Goal: Communication & Community: Answer question/provide support

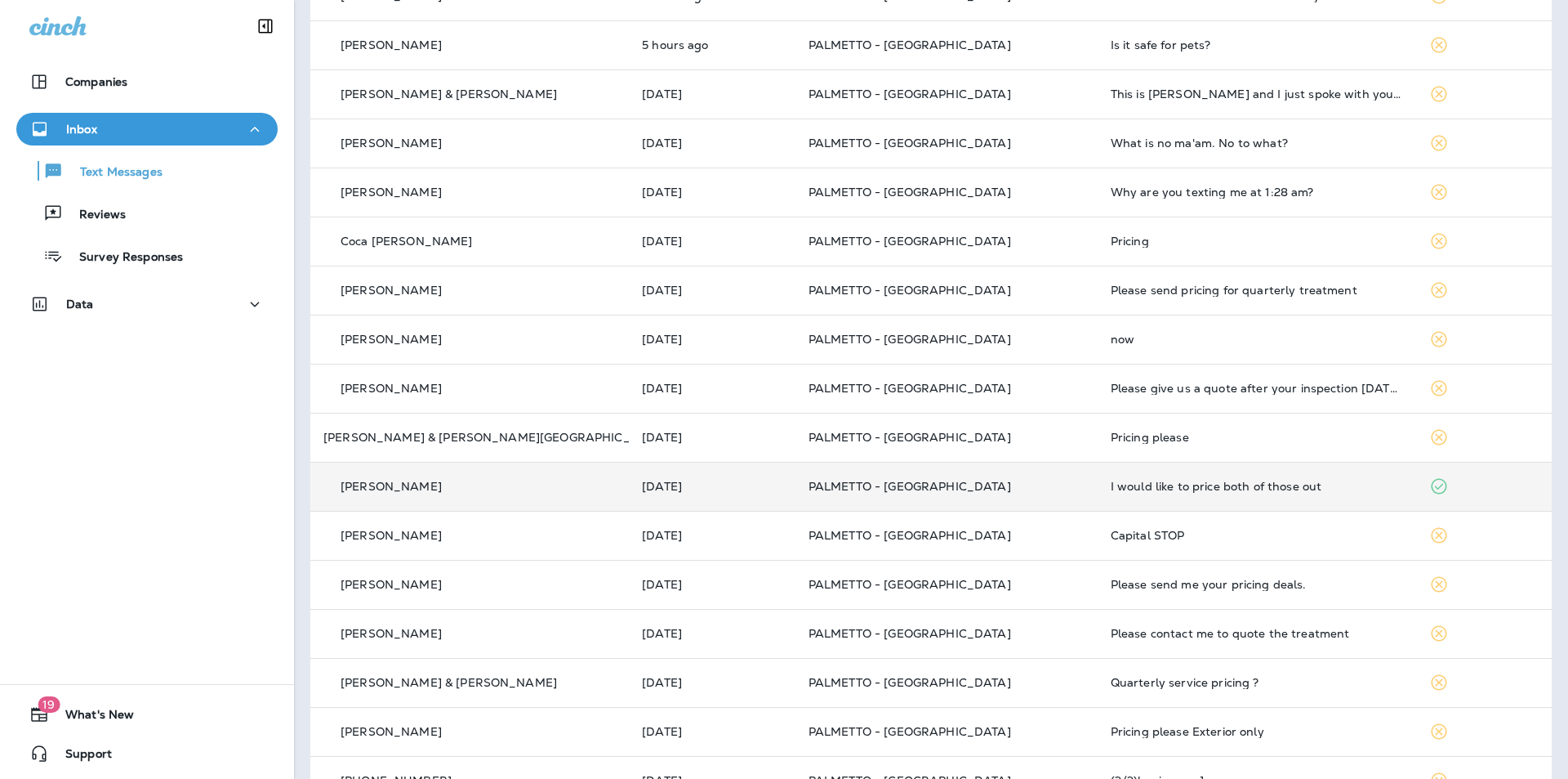
scroll to position [327, 0]
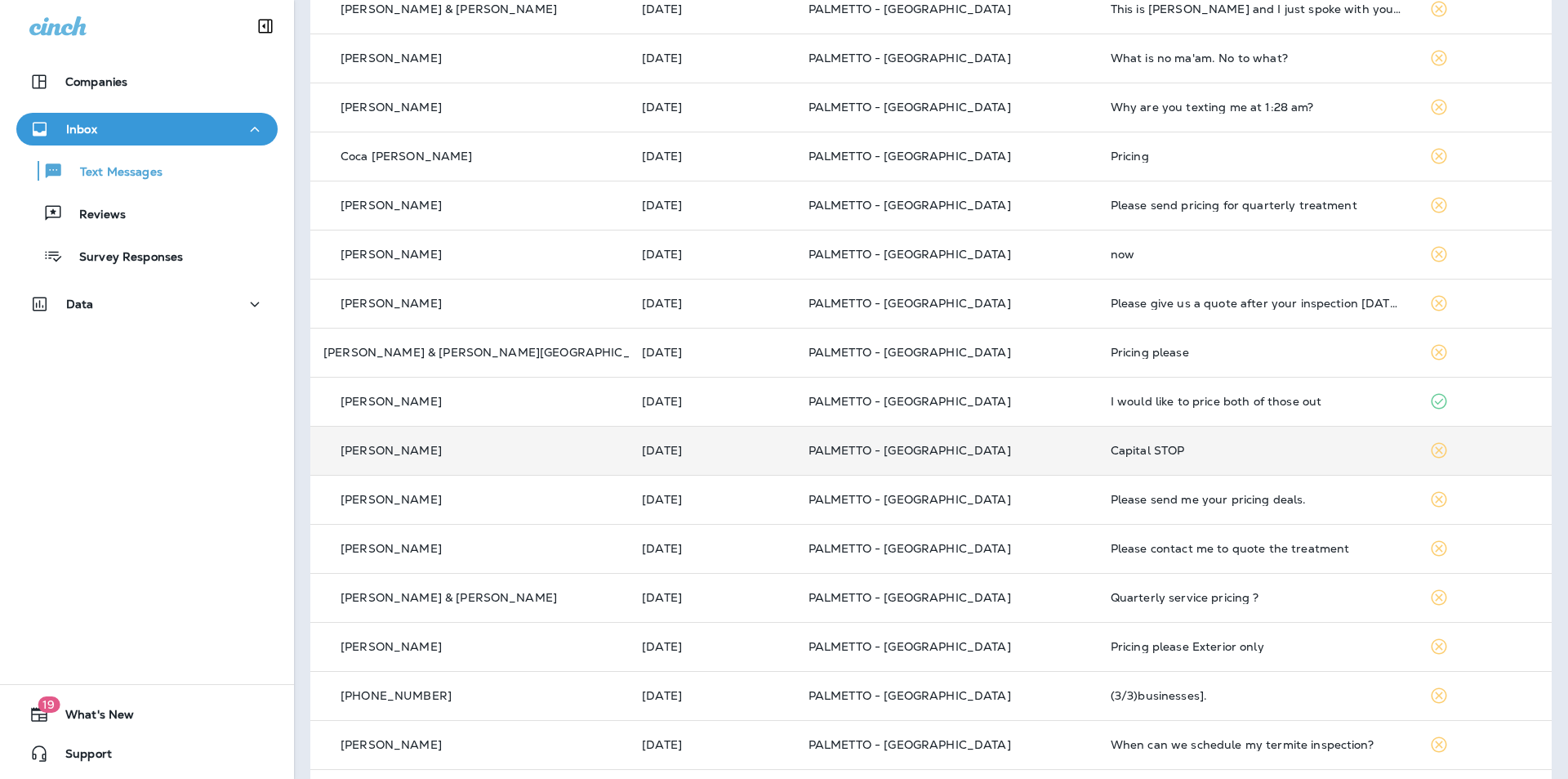
click at [1097, 466] on td "Capital STOP" at bounding box center [1256, 449] width 319 height 49
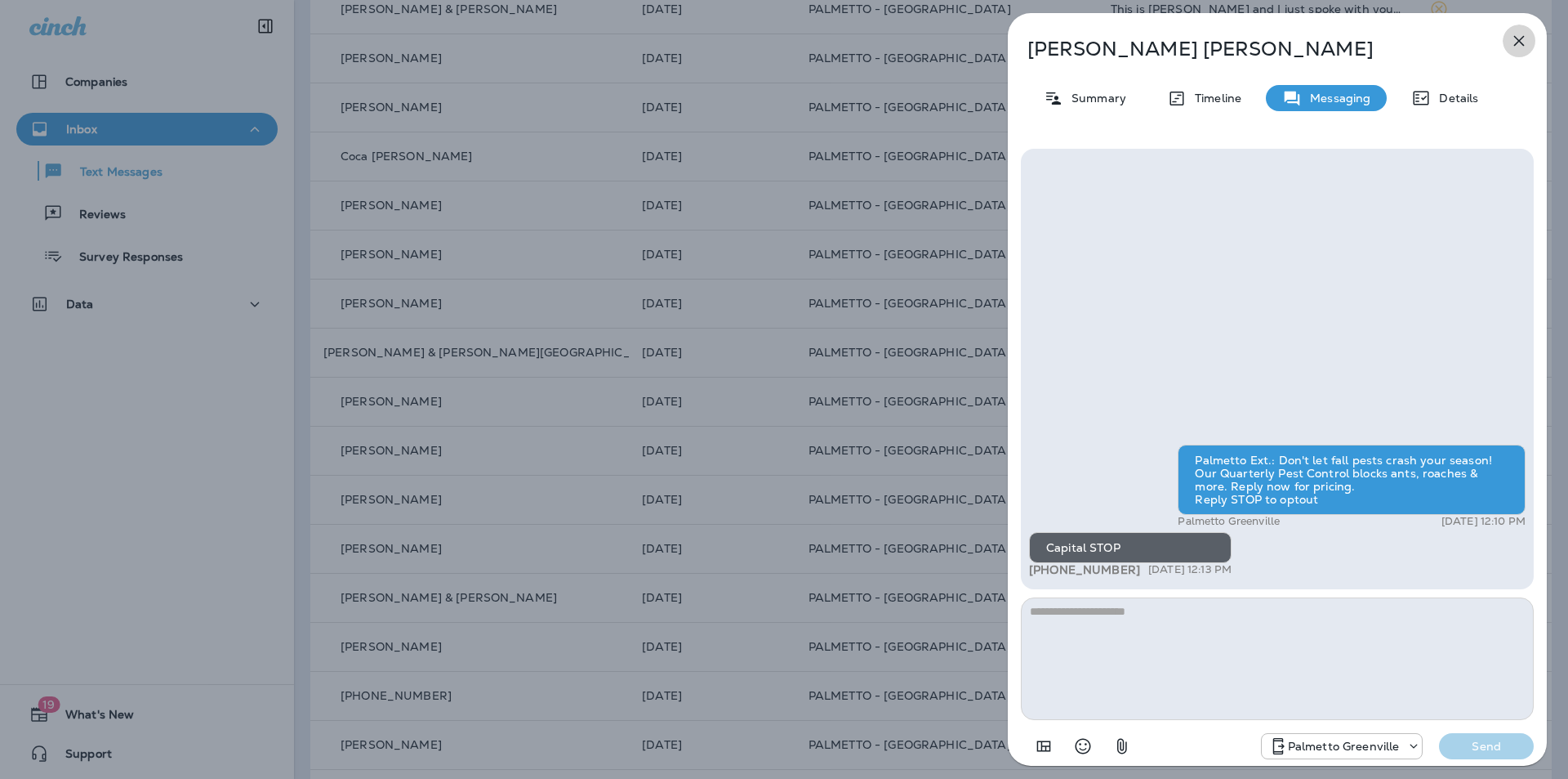
click at [1518, 39] on icon "button" at bounding box center [1520, 41] width 11 height 11
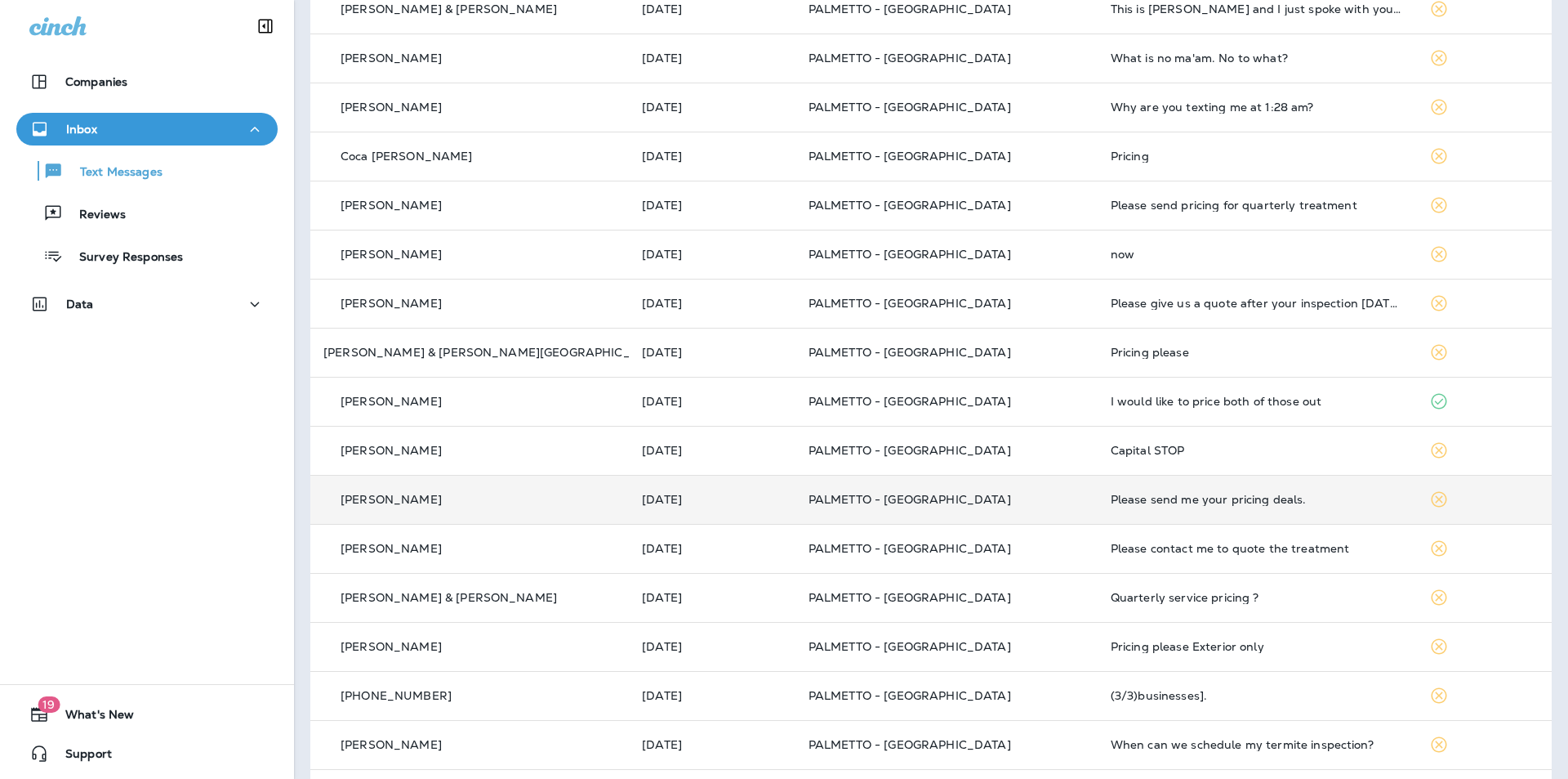
click at [1107, 511] on td "Please send me your pricing deals." at bounding box center [1256, 498] width 319 height 49
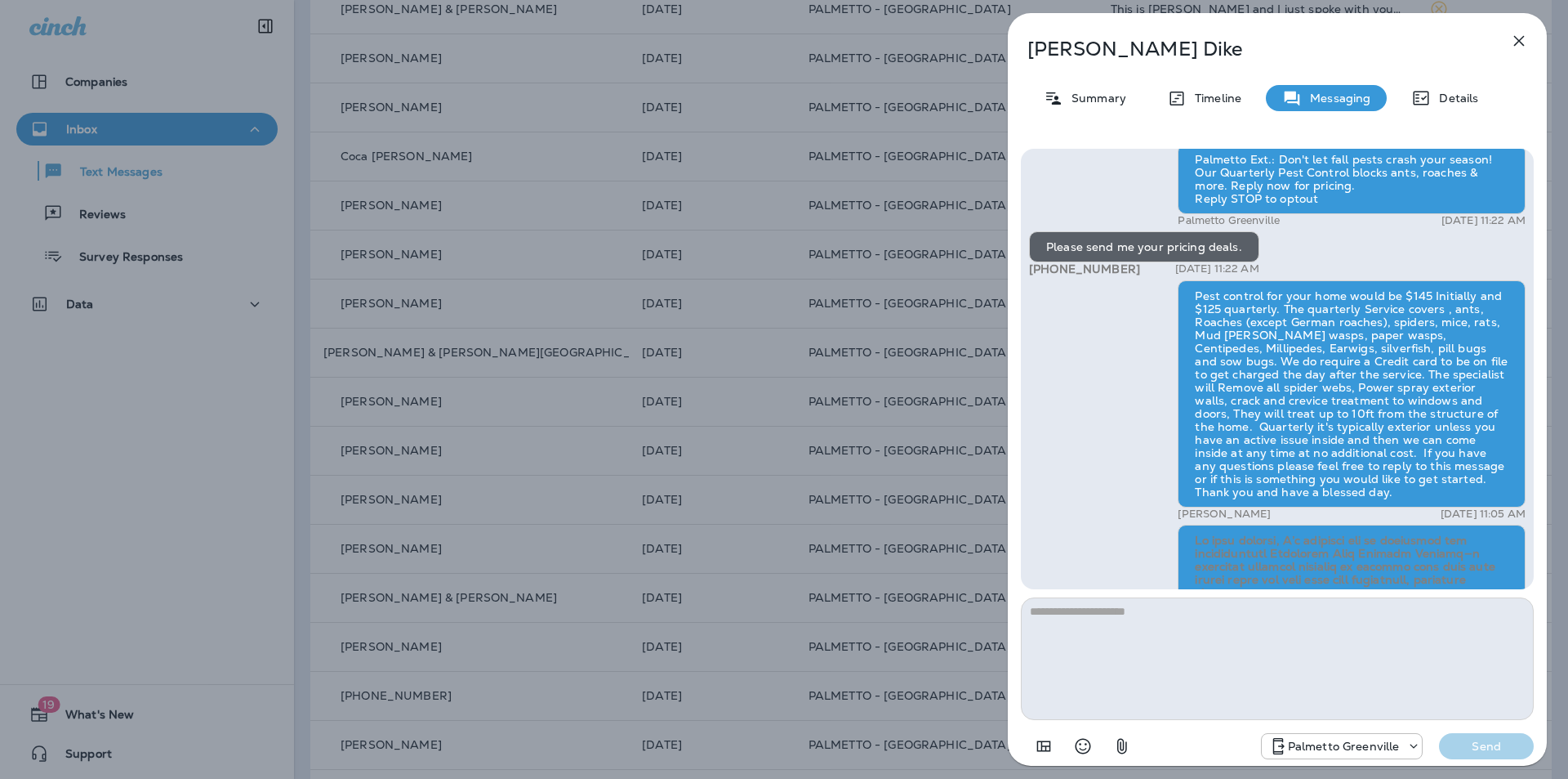
scroll to position [-185, 0]
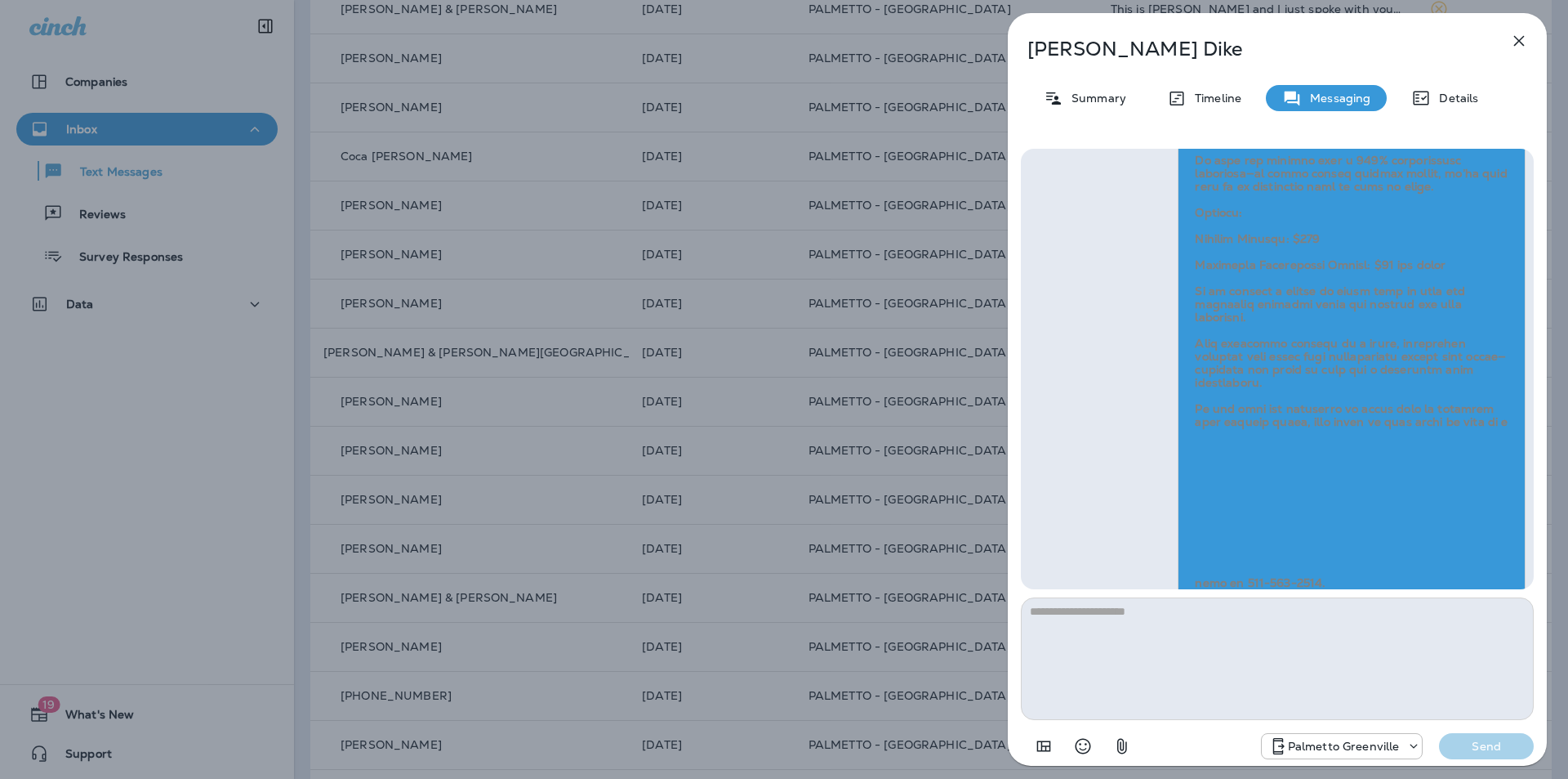
click at [1516, 46] on icon "button" at bounding box center [1519, 41] width 20 height 20
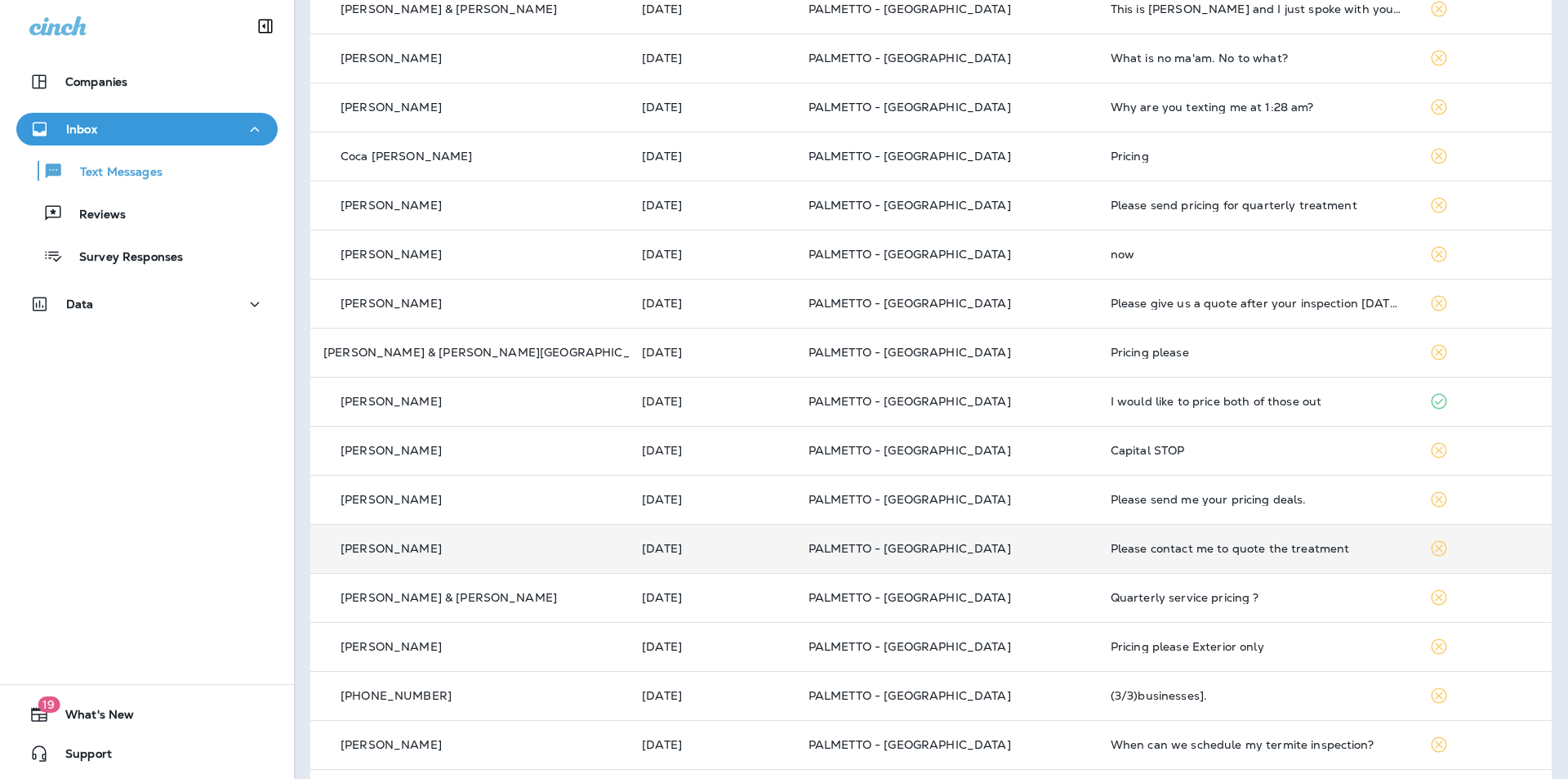
click at [1145, 552] on div "Please contact me to quote the treatment" at bounding box center [1256, 548] width 292 height 13
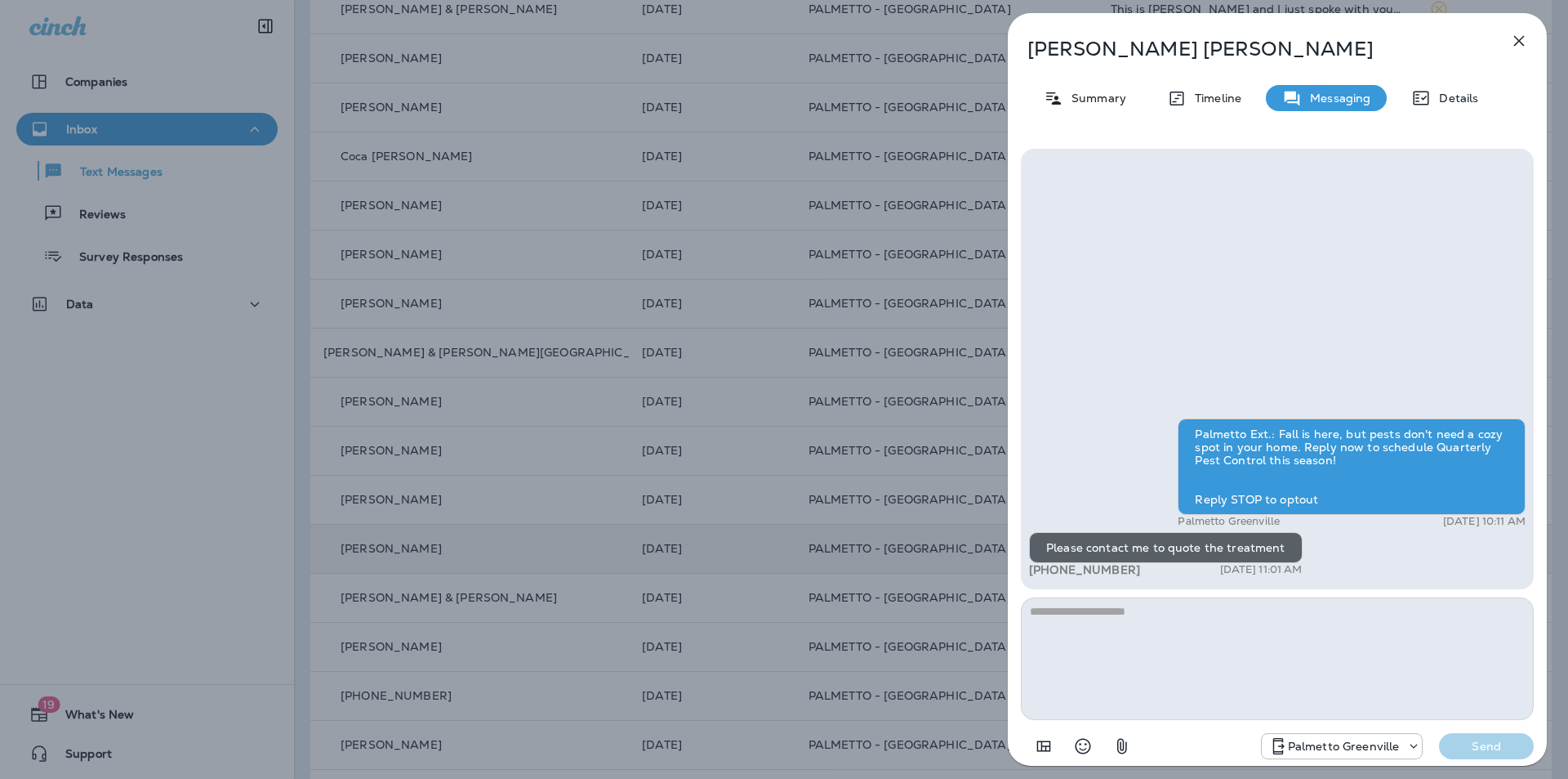
click at [1292, 607] on textarea at bounding box center [1277, 658] width 513 height 122
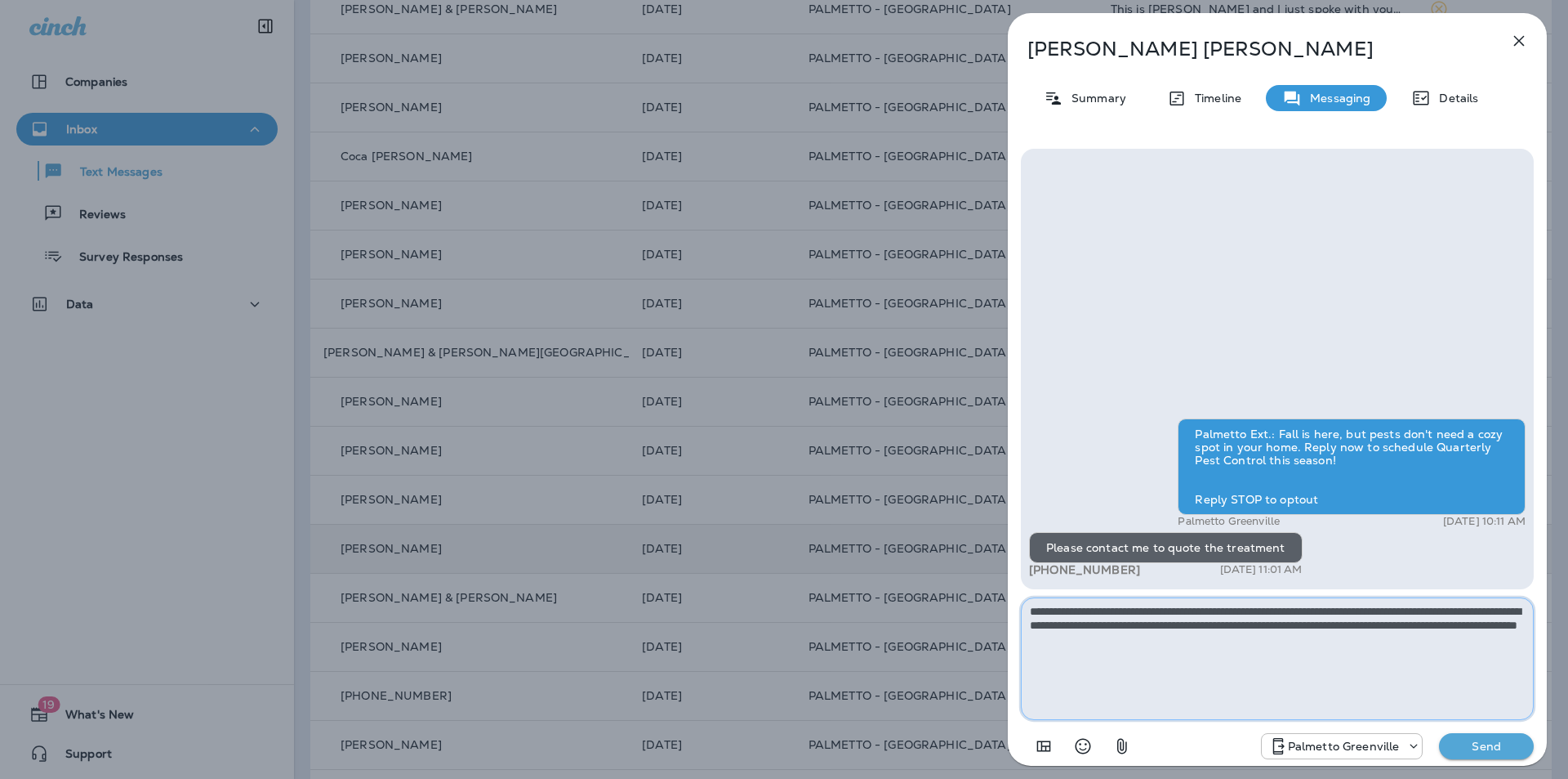
type textarea "**********"
click at [1495, 735] on button "Send" at bounding box center [1486, 745] width 95 height 26
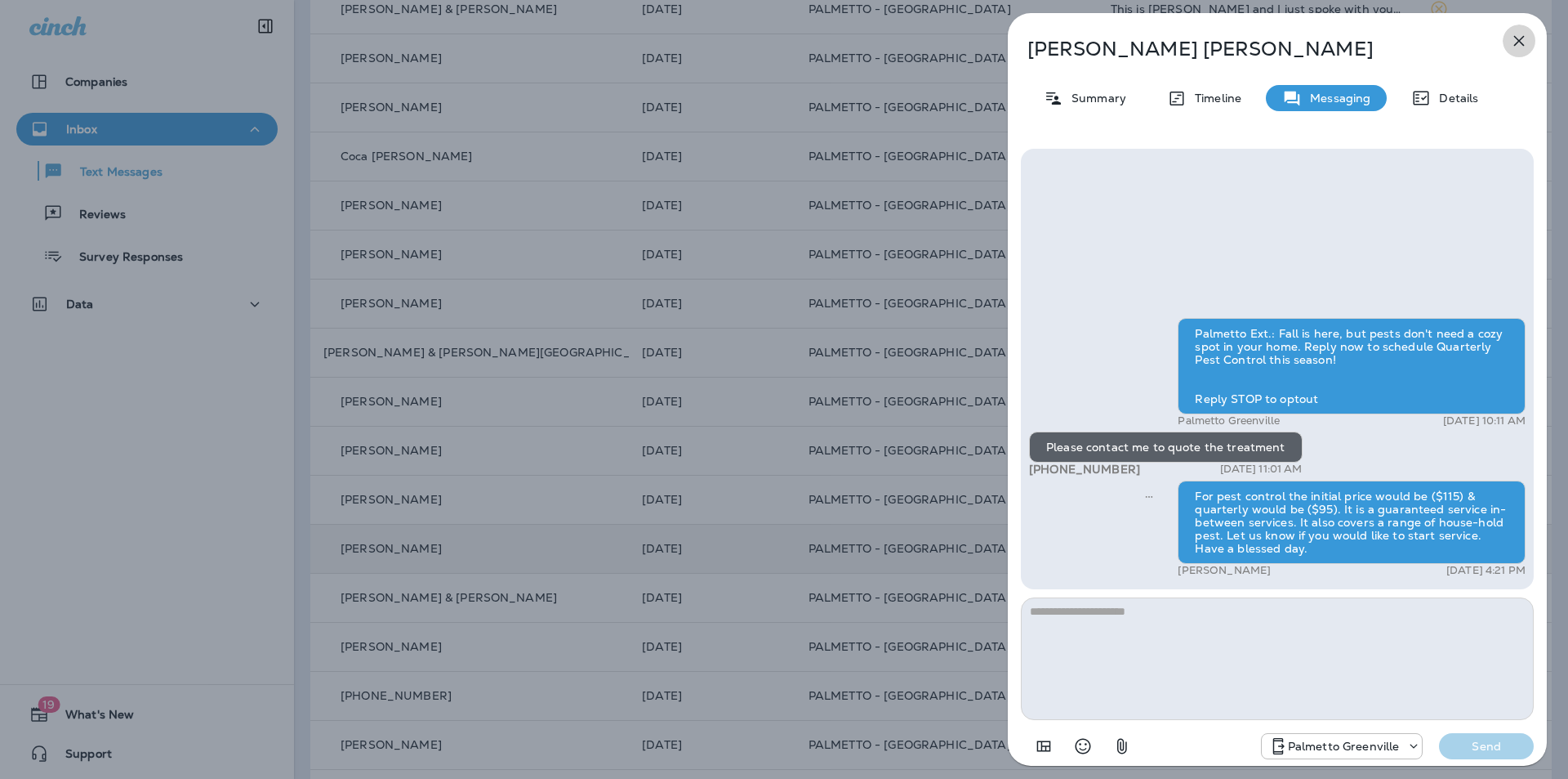
click at [1523, 44] on icon "button" at bounding box center [1519, 41] width 20 height 20
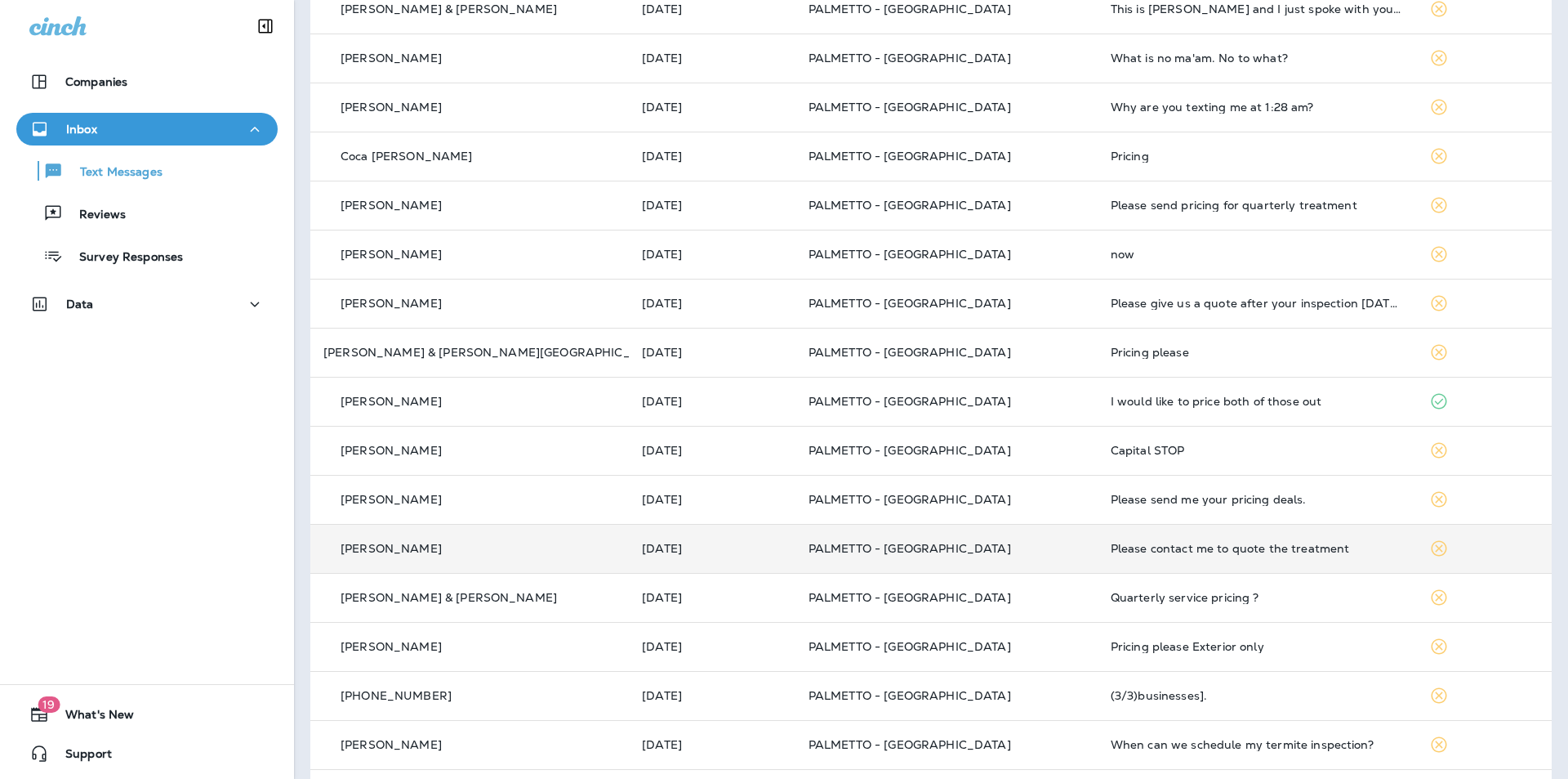
click at [1111, 553] on div "Please contact me to quote the treatment" at bounding box center [1256, 548] width 292 height 13
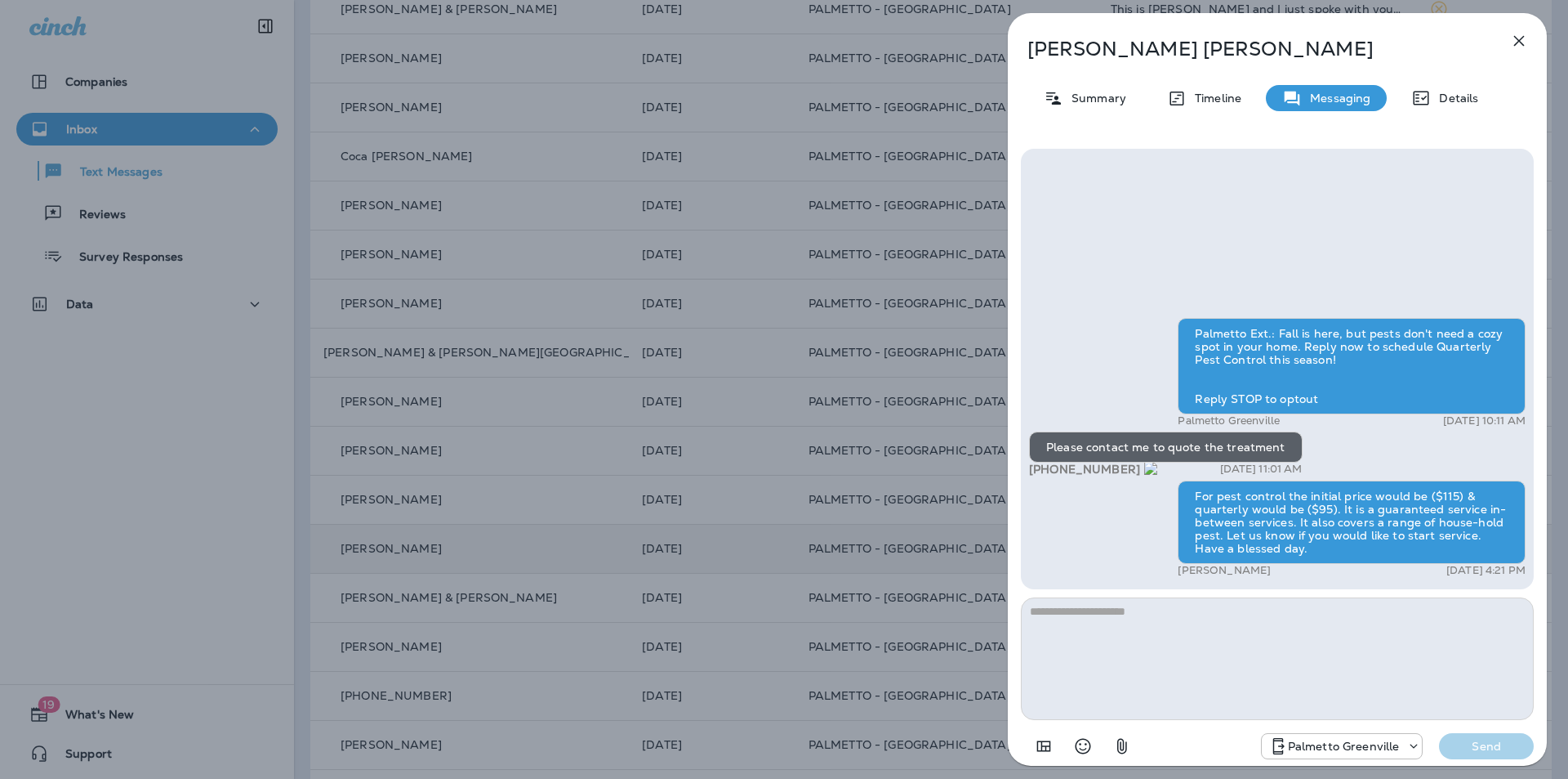
click at [1518, 39] on icon "button" at bounding box center [1520, 41] width 11 height 11
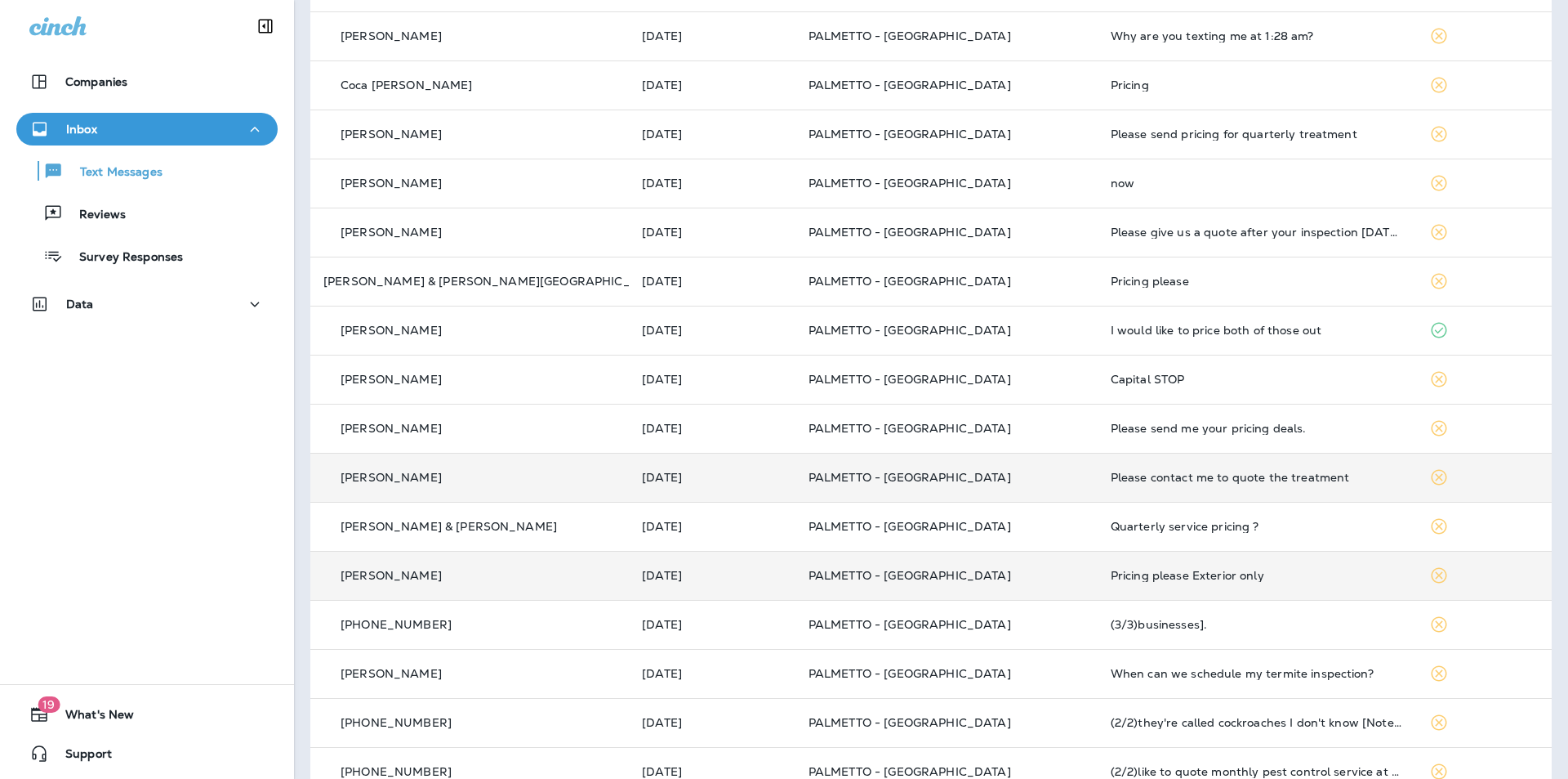
scroll to position [432, 0]
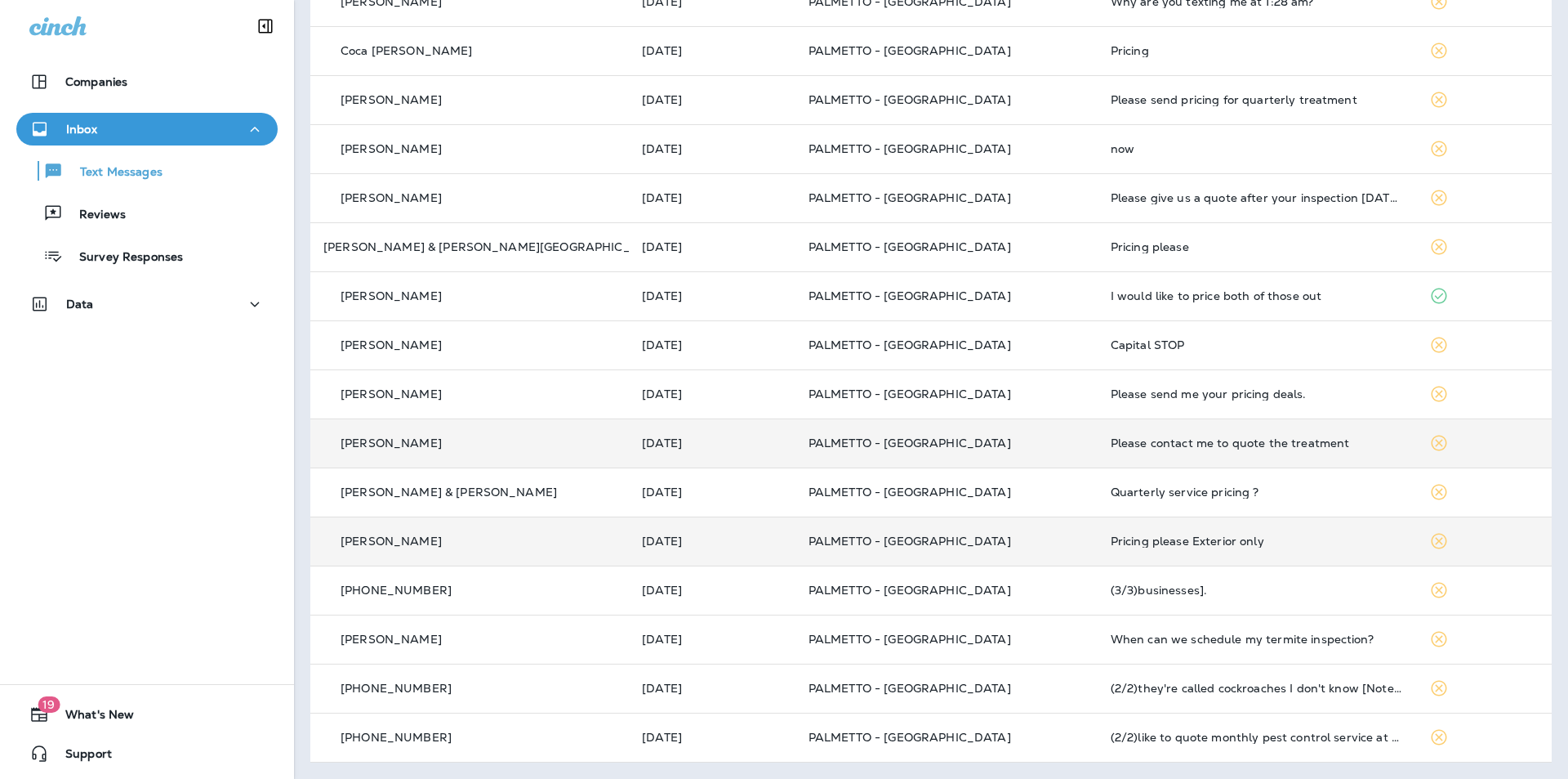
click at [1111, 543] on div "Pricing please Exterior only" at bounding box center [1256, 540] width 292 height 13
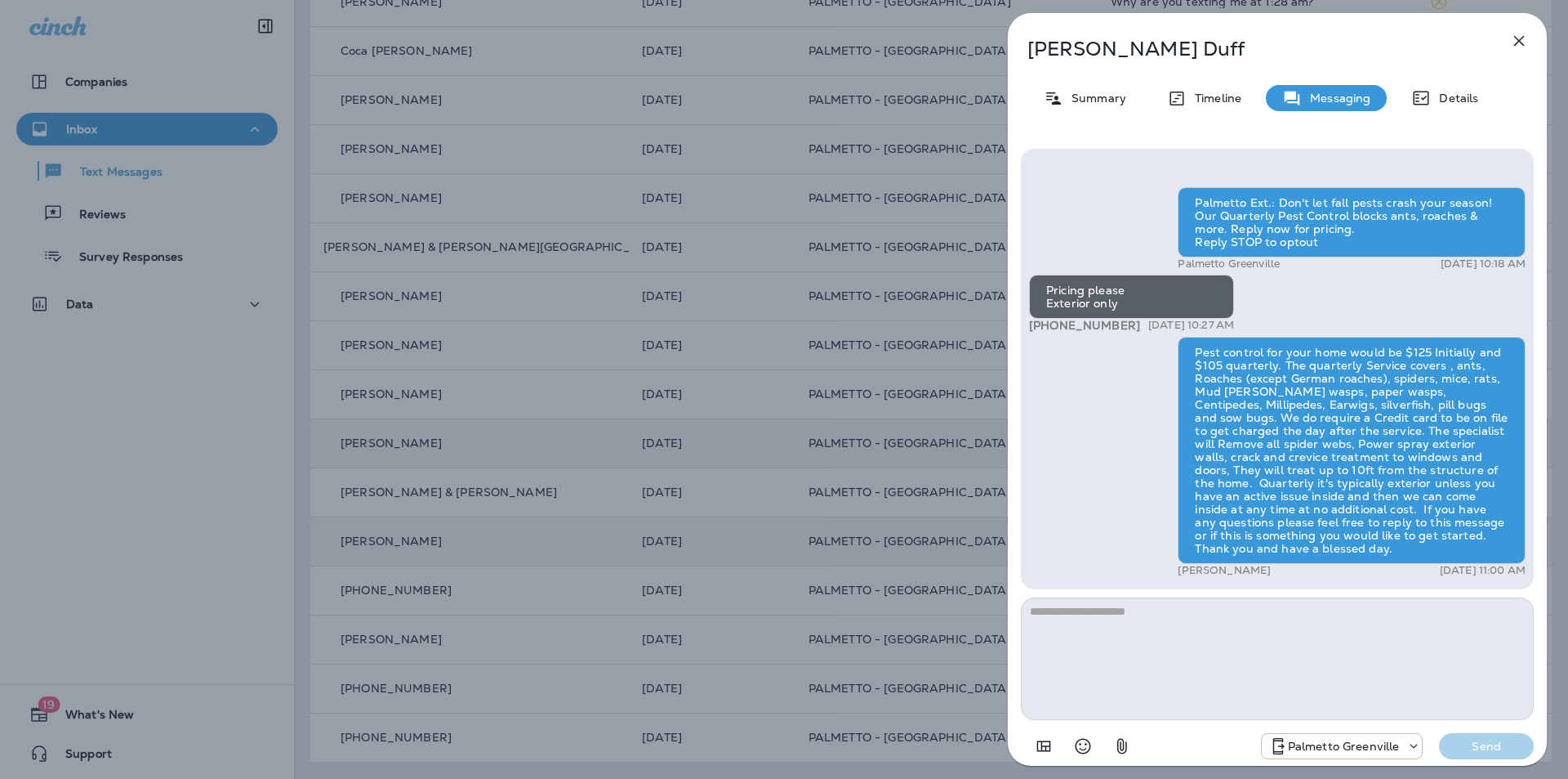
click at [1513, 46] on icon "button" at bounding box center [1519, 41] width 20 height 20
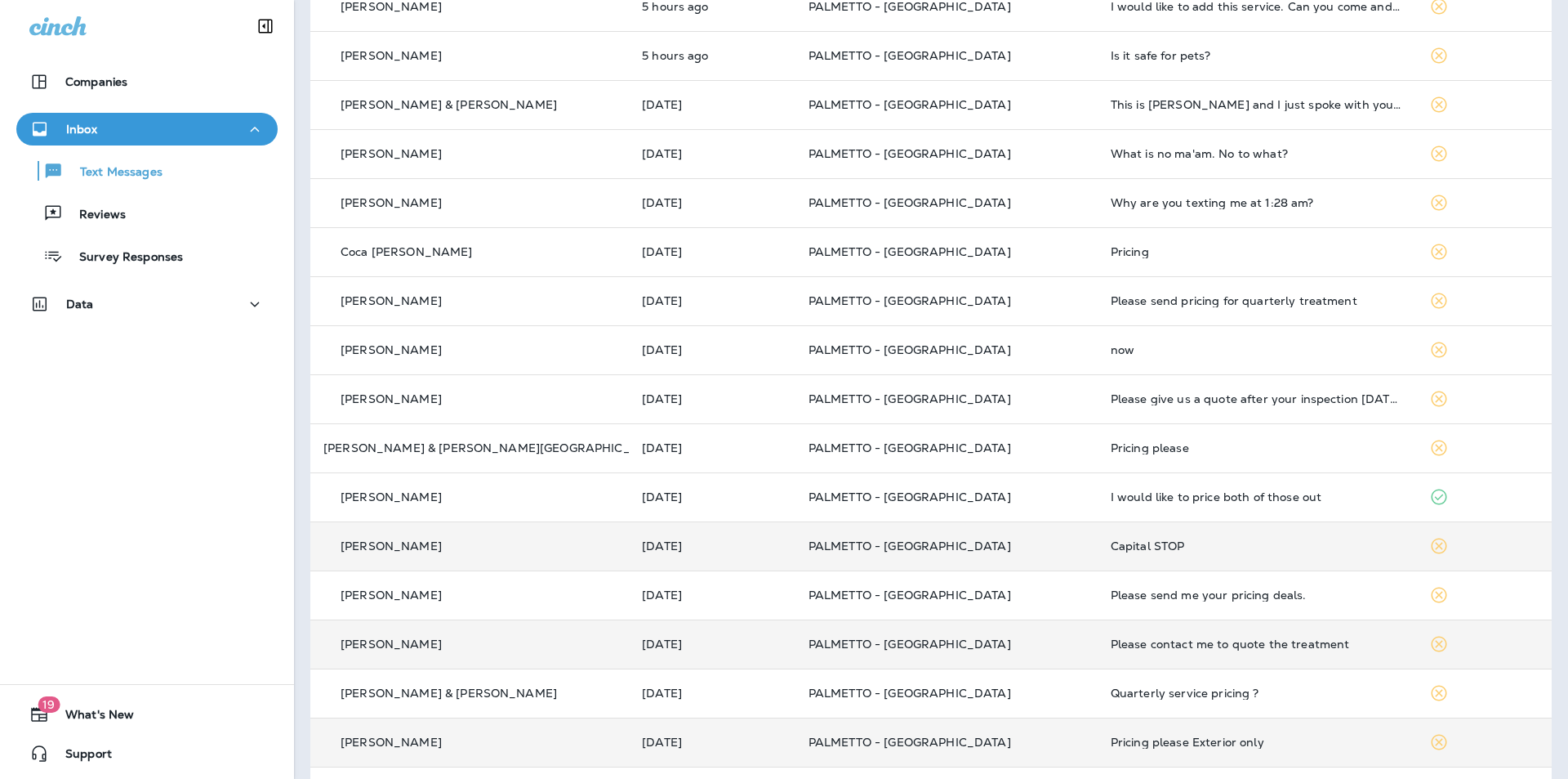
scroll to position [105, 0]
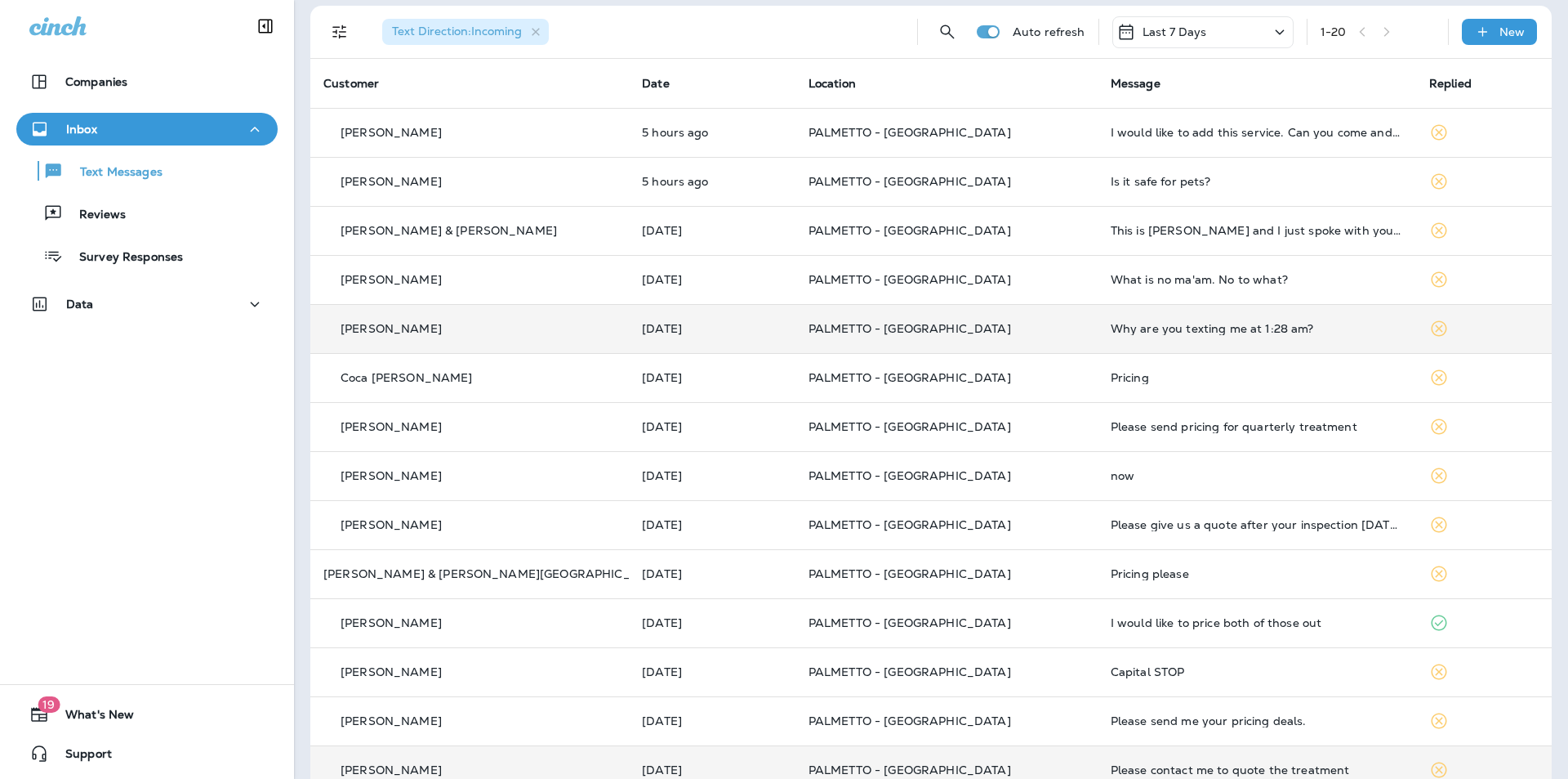
click at [1110, 338] on td "Why are you texting me at 1:28 am?" at bounding box center [1256, 328] width 319 height 49
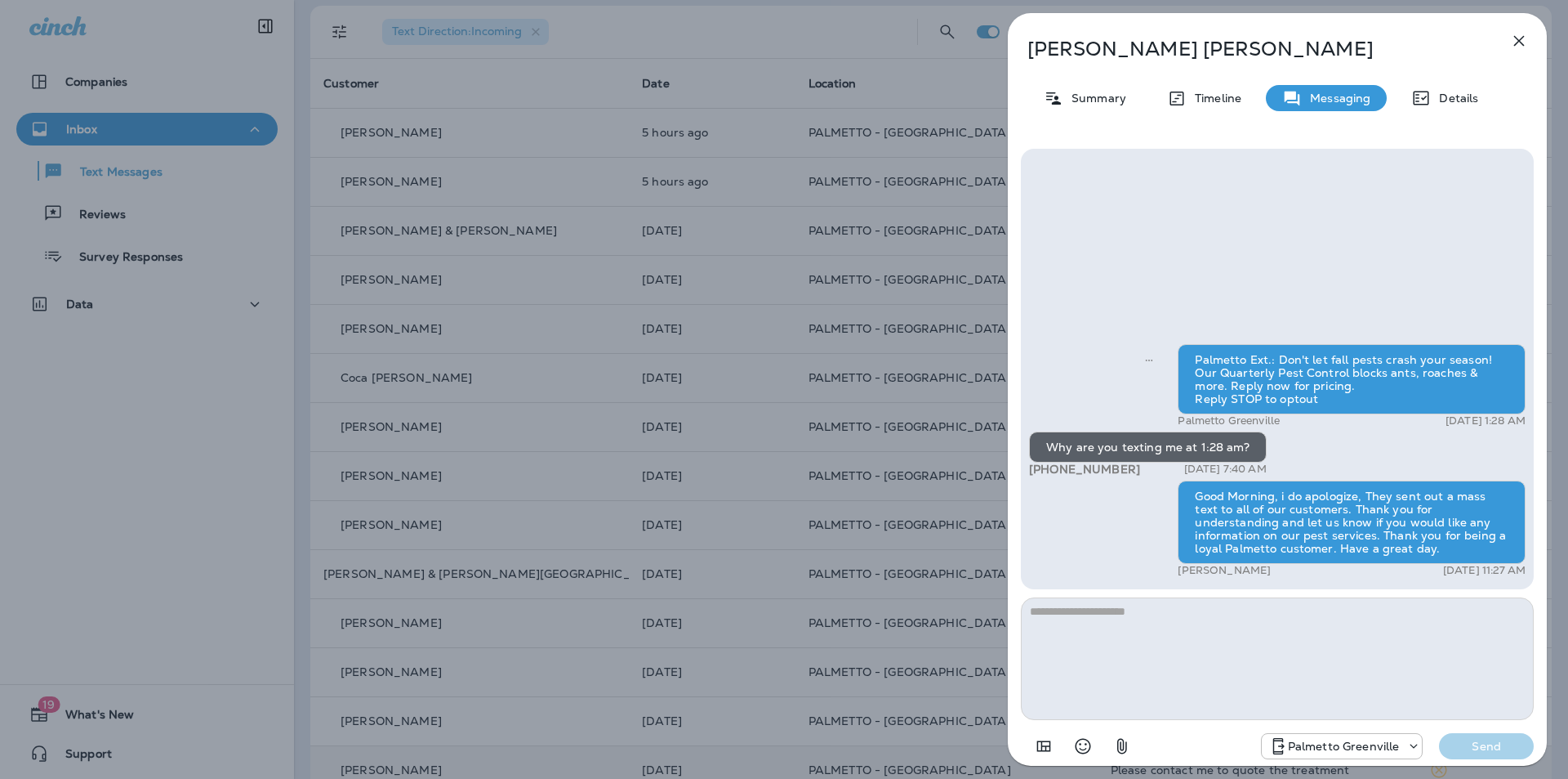
click at [1524, 31] on icon "button" at bounding box center [1519, 41] width 20 height 20
